Goal: Transaction & Acquisition: Subscribe to service/newsletter

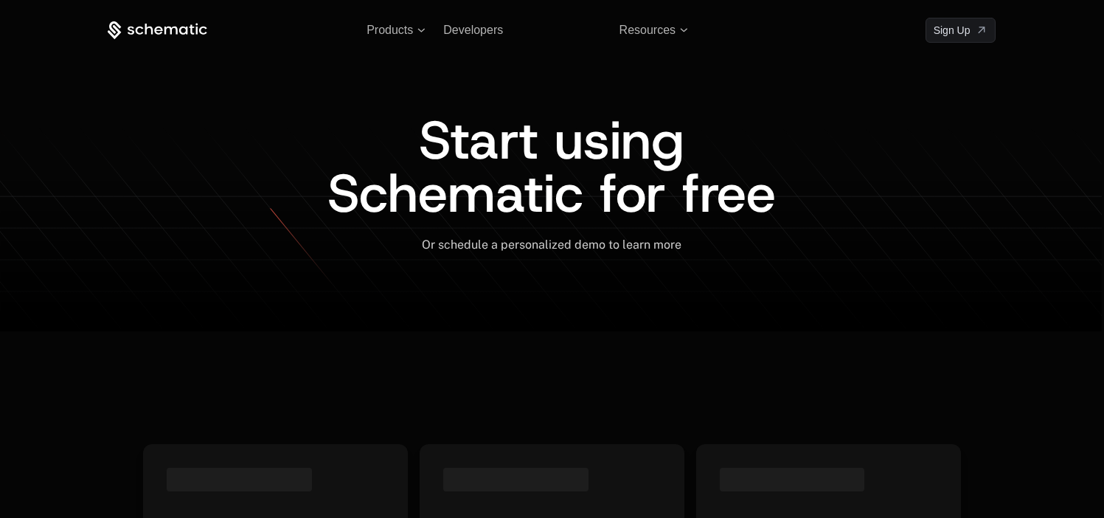
click at [886, 35] on link "Sign in" at bounding box center [892, 30] width 32 height 24
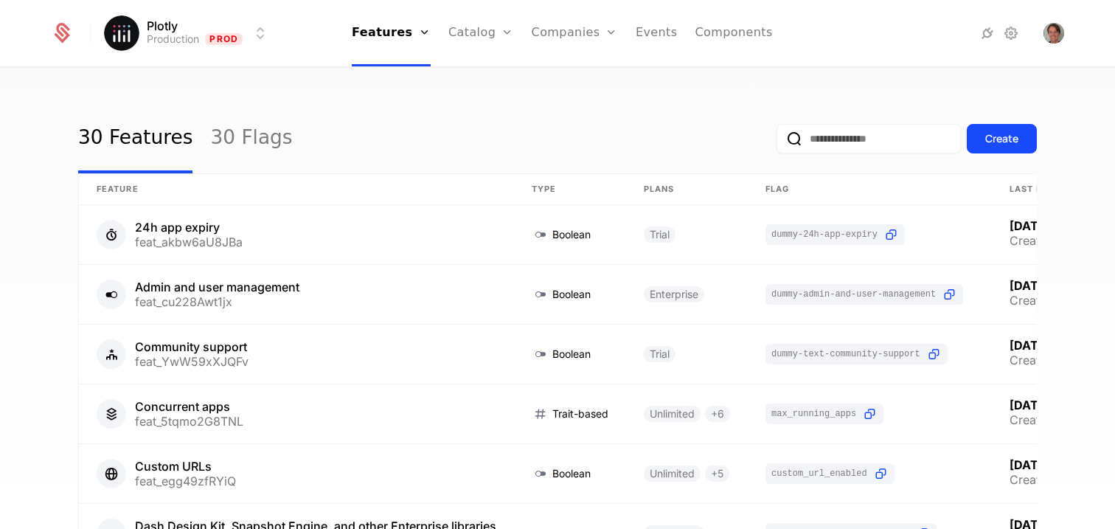
click at [487, 78] on link "Plans" at bounding box center [504, 72] width 76 height 12
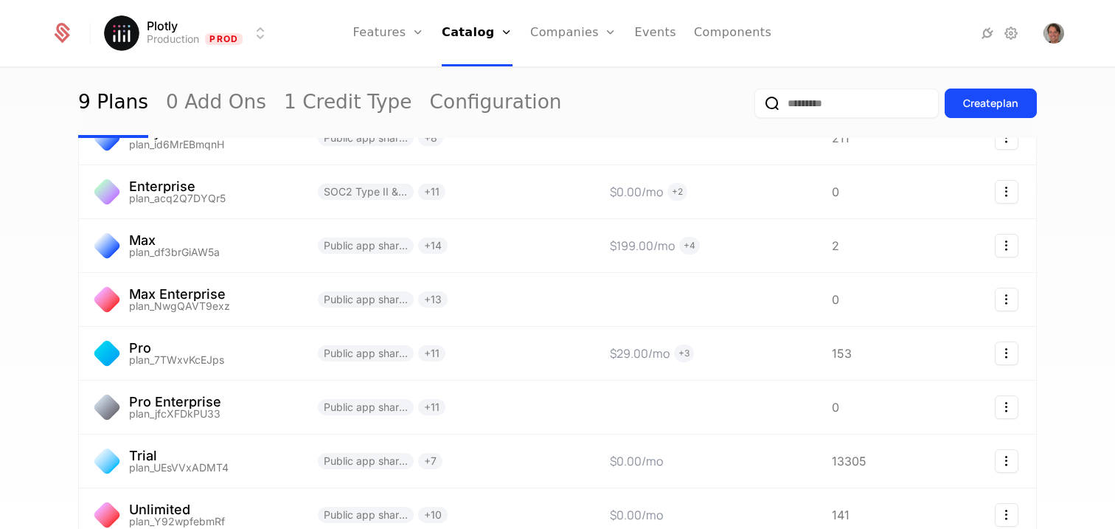
scroll to position [149, 0]
